Goal: Information Seeking & Learning: Check status

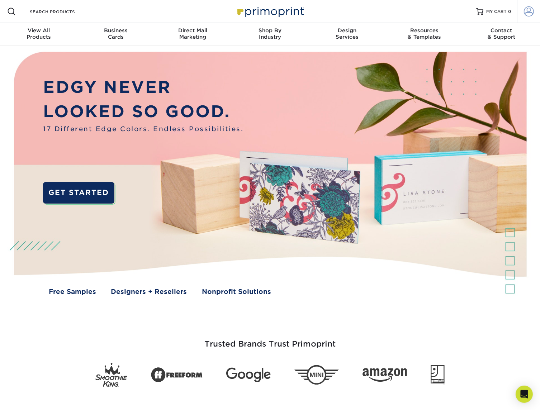
type input "[EMAIL_ADDRESS][DOMAIN_NAME]"
click at [525, 10] on span at bounding box center [529, 11] width 10 height 10
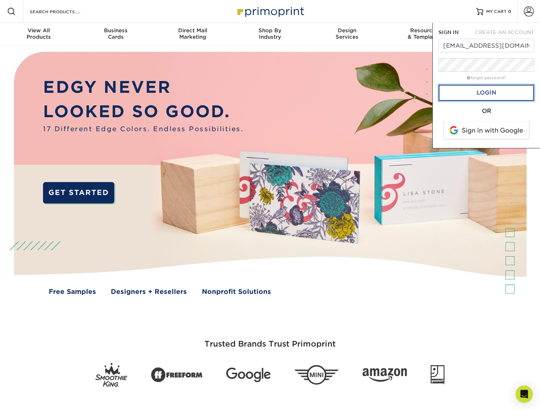
click at [463, 94] on link "Login" at bounding box center [487, 93] width 96 height 16
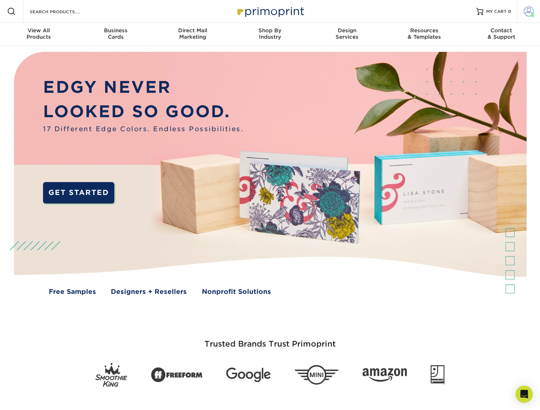
click at [533, 11] on span at bounding box center [529, 11] width 10 height 10
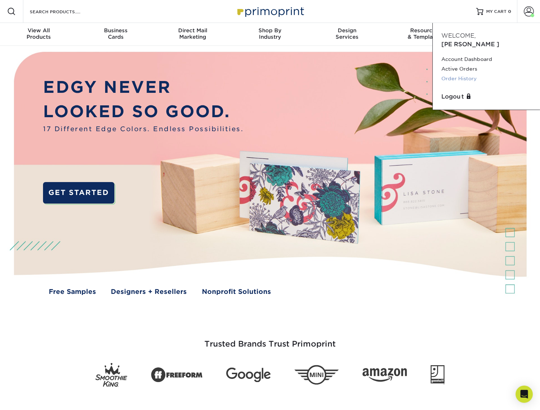
click at [466, 74] on link "Order History" at bounding box center [487, 79] width 90 height 10
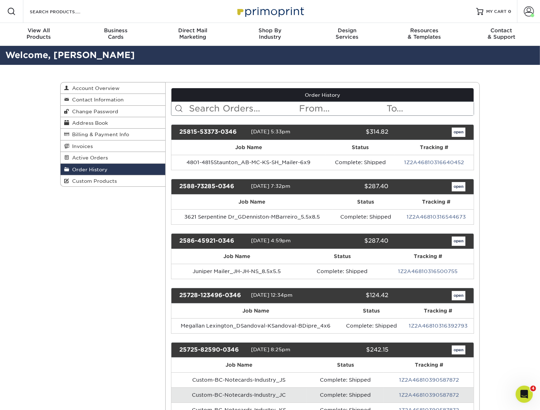
click at [212, 111] on input "text" at bounding box center [244, 109] width 110 height 14
type input "829"
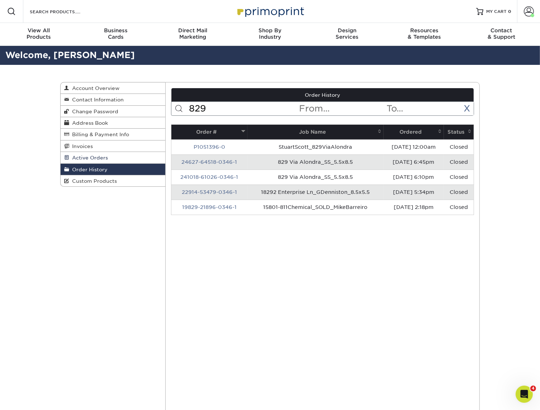
click at [104, 157] on span "Active Orders" at bounding box center [88, 158] width 39 height 6
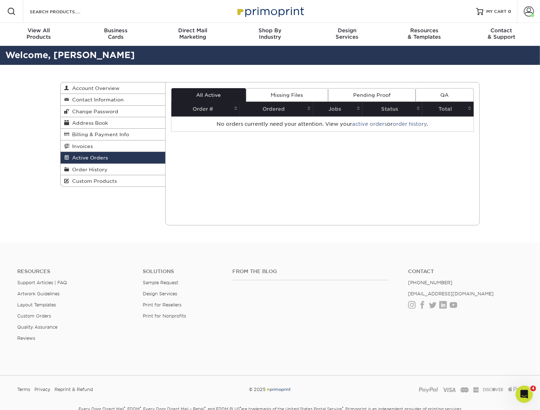
click at [190, 168] on div "Current Orders 0 Active 0 Missing Files" at bounding box center [322, 153] width 315 height 143
click at [112, 168] on link "Order History" at bounding box center [113, 169] width 105 height 11
